Goal: Task Accomplishment & Management: Manage account settings

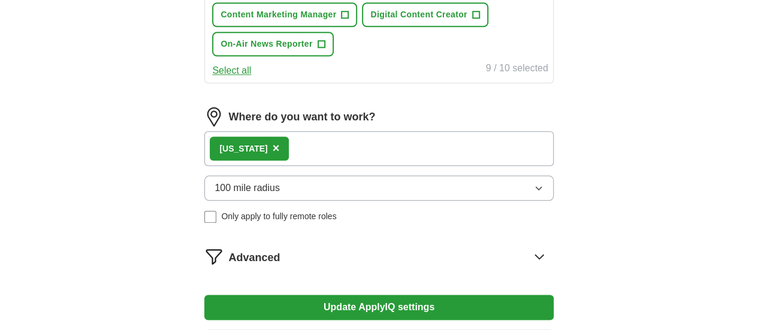
scroll to position [597, 0]
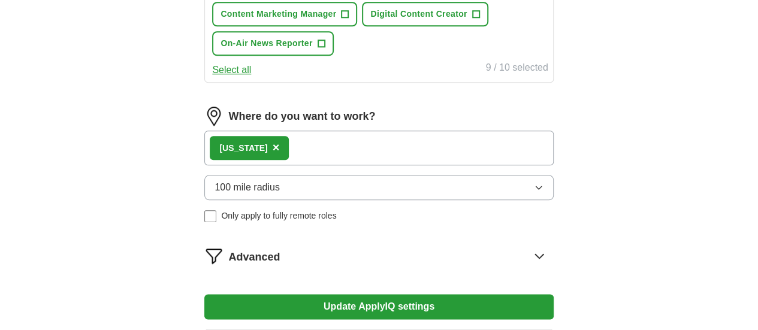
click at [414, 165] on div "[US_STATE] ×" at bounding box center [378, 148] width 349 height 35
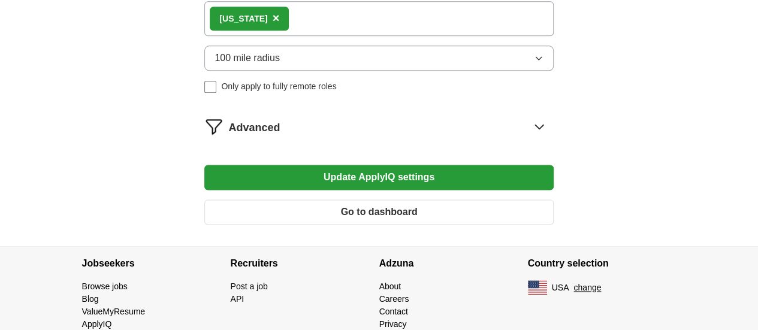
scroll to position [726, 0]
click at [322, 36] on div "[US_STATE] ×" at bounding box center [378, 18] width 349 height 35
click at [279, 25] on span "×" at bounding box center [276, 17] width 7 height 13
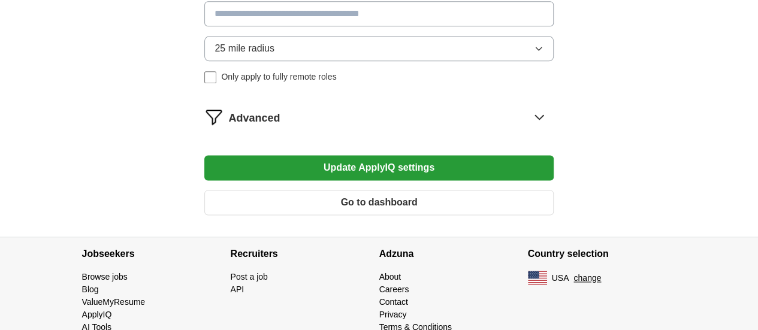
click at [279, 26] on input at bounding box center [378, 13] width 349 height 25
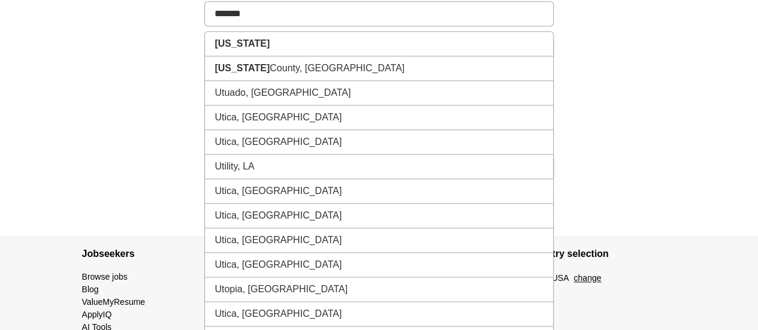
type input "********"
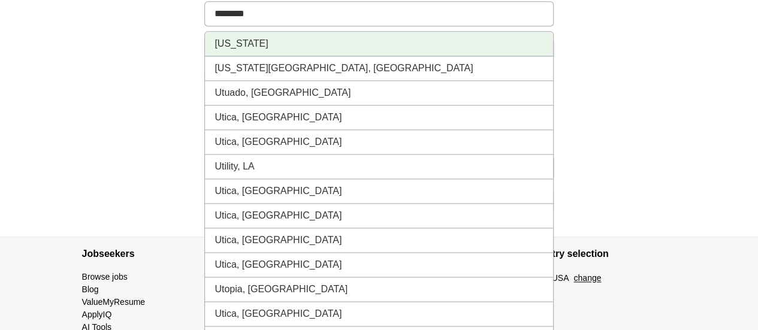
click at [280, 56] on li "[US_STATE]" at bounding box center [379, 44] width 348 height 25
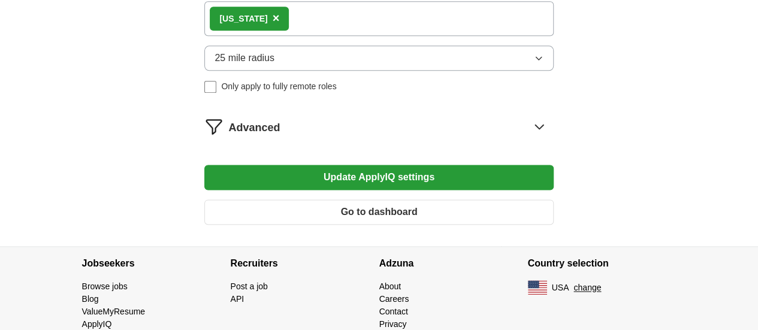
click at [323, 36] on div "[US_STATE] ×" at bounding box center [378, 18] width 349 height 35
click at [536, 60] on icon "button" at bounding box center [538, 58] width 5 height 3
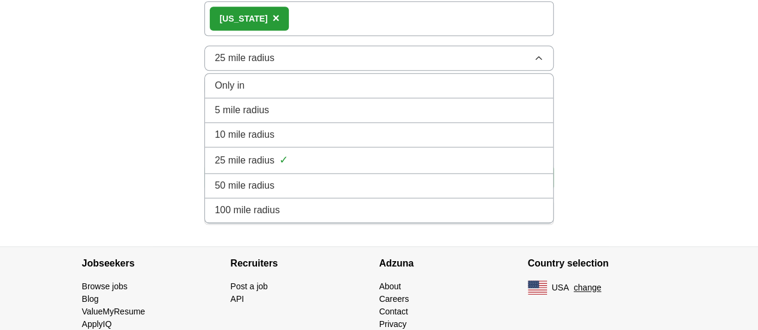
click at [469, 217] on div "100 mile radius" at bounding box center [378, 210] width 328 height 14
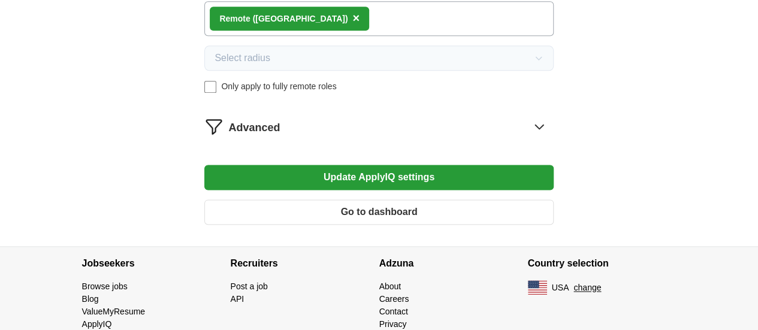
click at [354, 190] on button "Update ApplyIQ settings" at bounding box center [378, 177] width 349 height 25
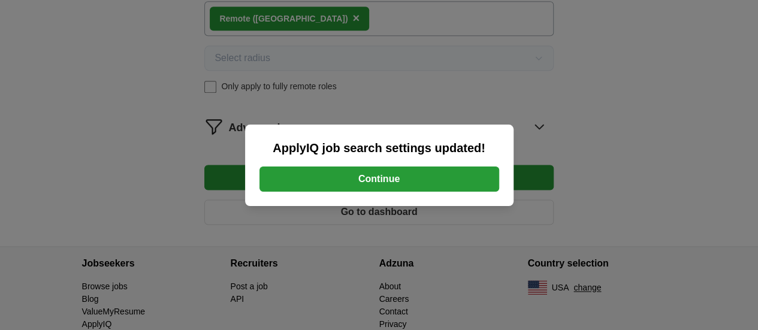
click at [377, 171] on button "Continue" at bounding box center [379, 179] width 240 height 25
